Goal: Information Seeking & Learning: Learn about a topic

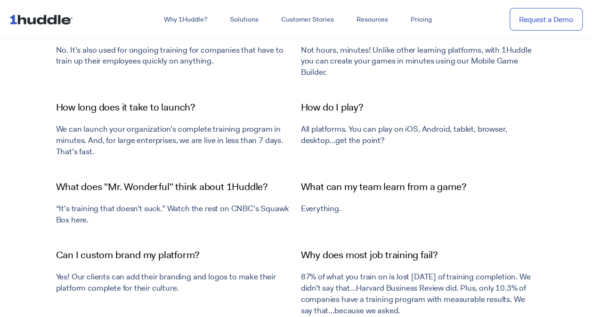
scroll to position [3200, 0]
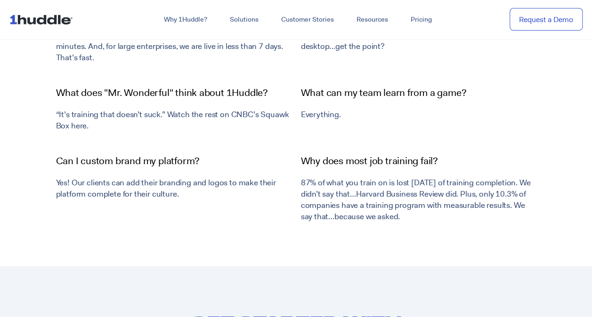
click at [374, 194] on h2 "87% of what you train on is lost [DATE] of training completion. We didn’t say t…" at bounding box center [418, 199] width 235 height 45
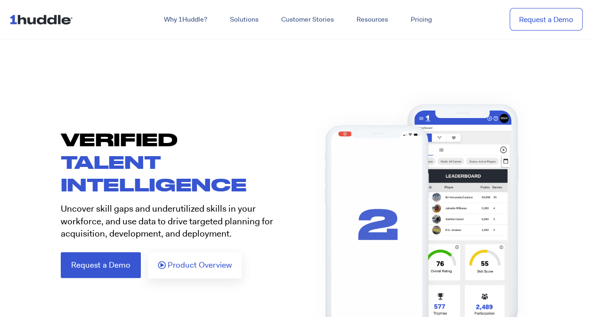
scroll to position [0, 0]
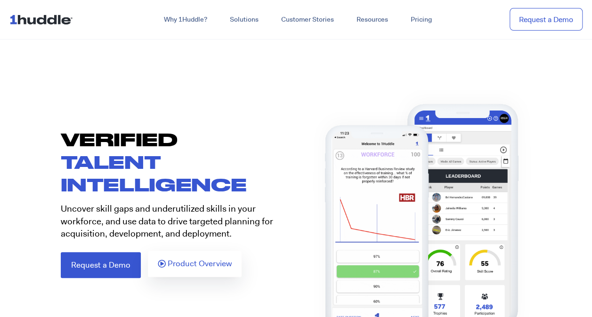
click at [180, 268] on span "Product Overview" at bounding box center [200, 264] width 64 height 8
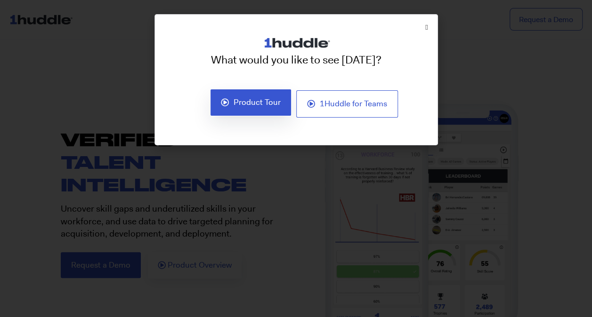
click at [280, 110] on link "Product Tour" at bounding box center [250, 102] width 81 height 27
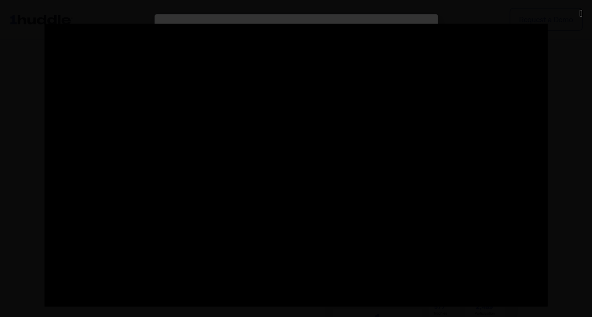
click at [562, 79] on div at bounding box center [296, 159] width 592 height 270
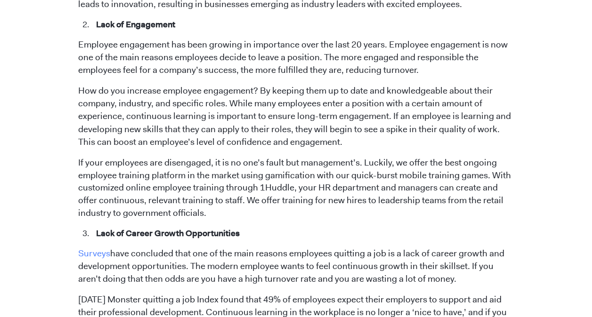
scroll to position [706, 0]
